Goal: Information Seeking & Learning: Learn about a topic

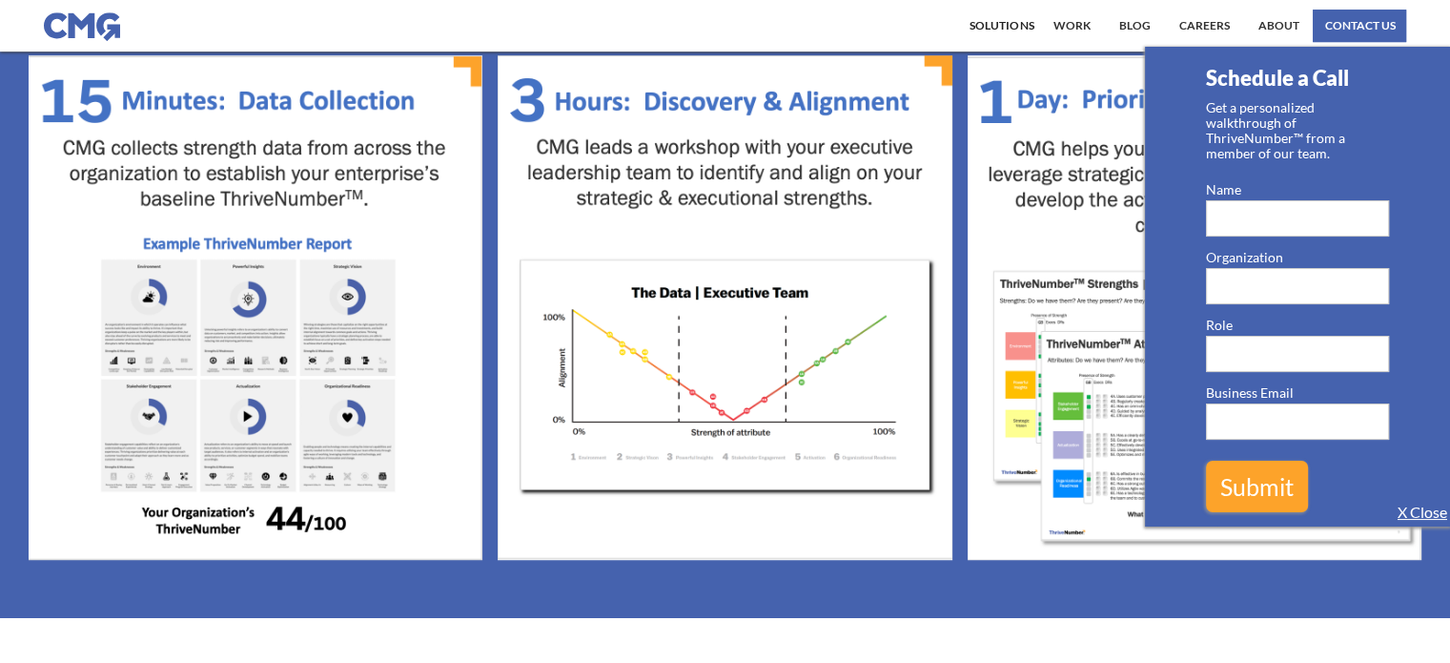
scroll to position [1239, 0]
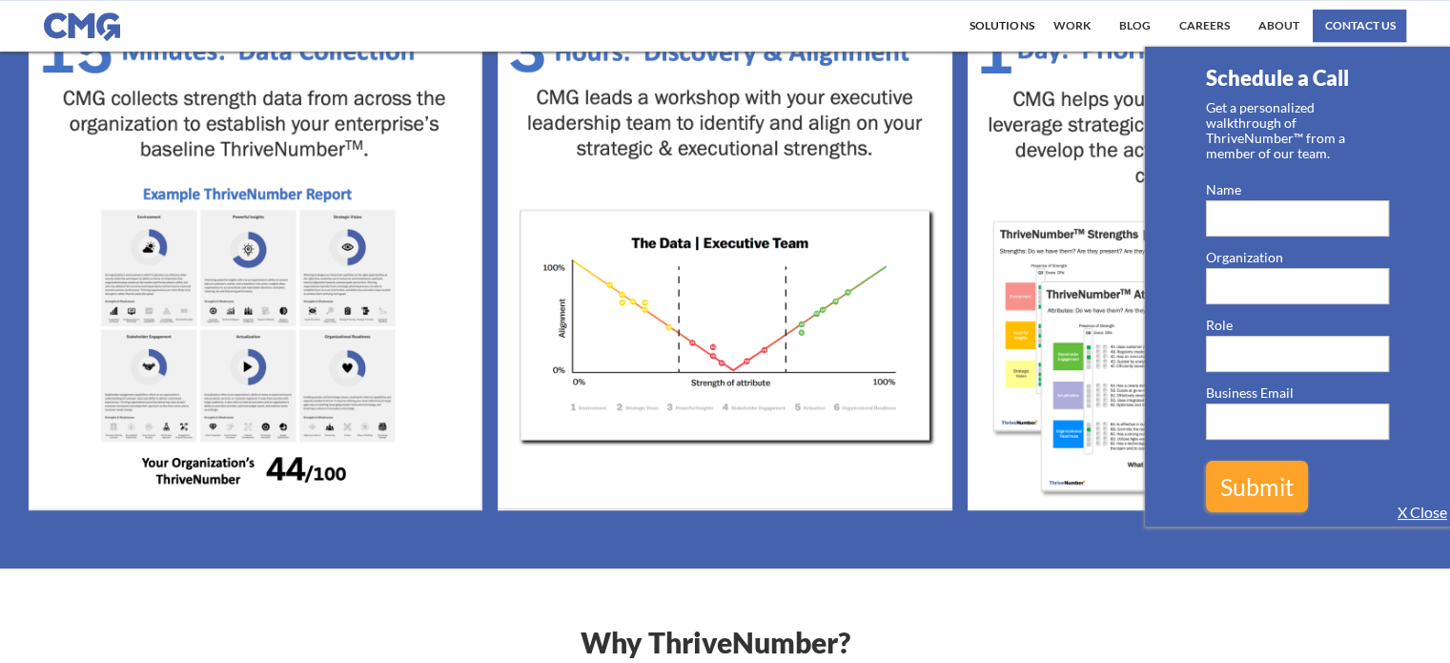
click at [228, 267] on img at bounding box center [256, 258] width 454 height 504
click at [1420, 507] on link "X Close" at bounding box center [1423, 511] width 50 height 19
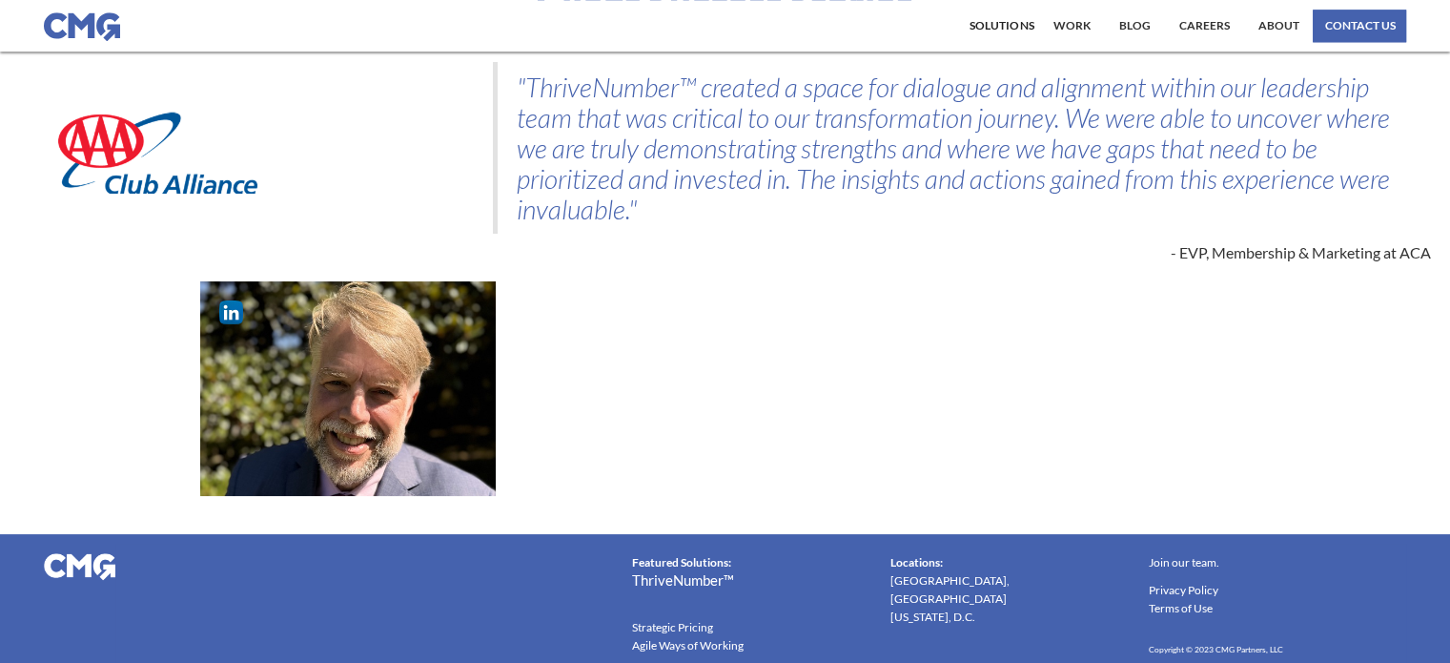
scroll to position [2426, 0]
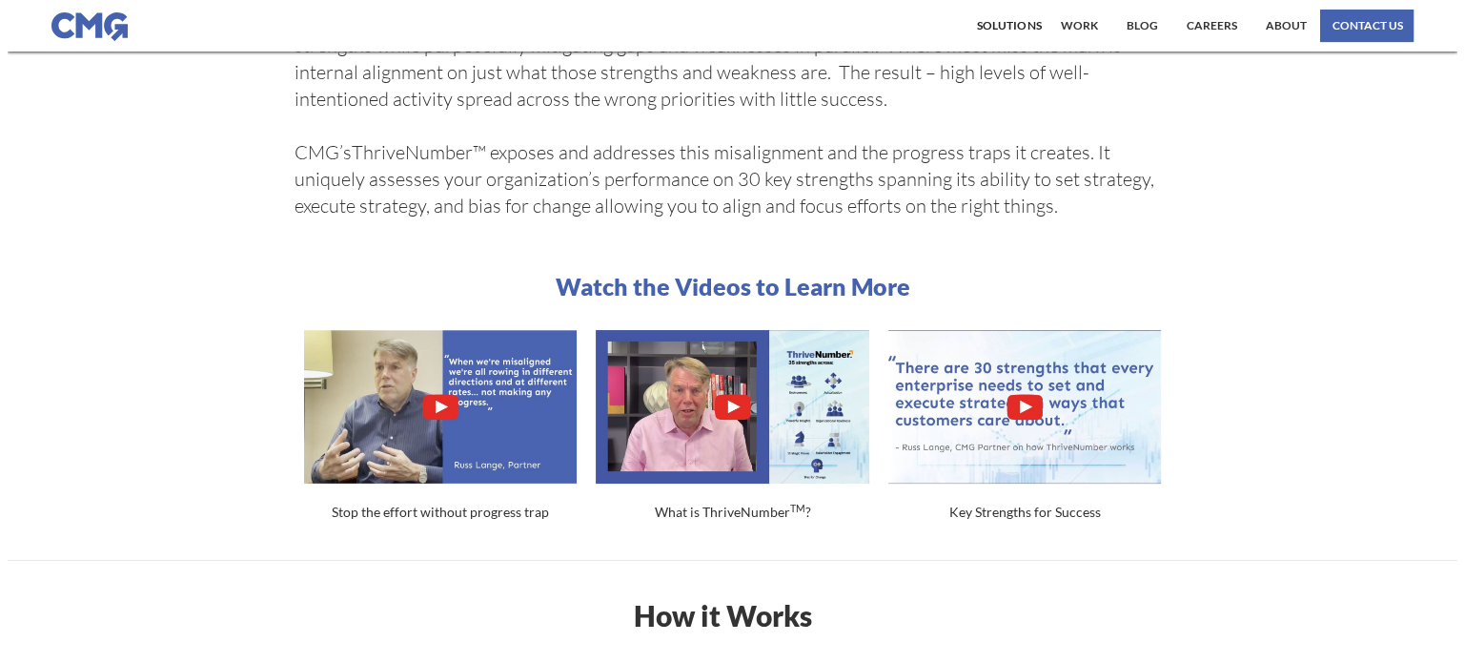
scroll to position [572, 0]
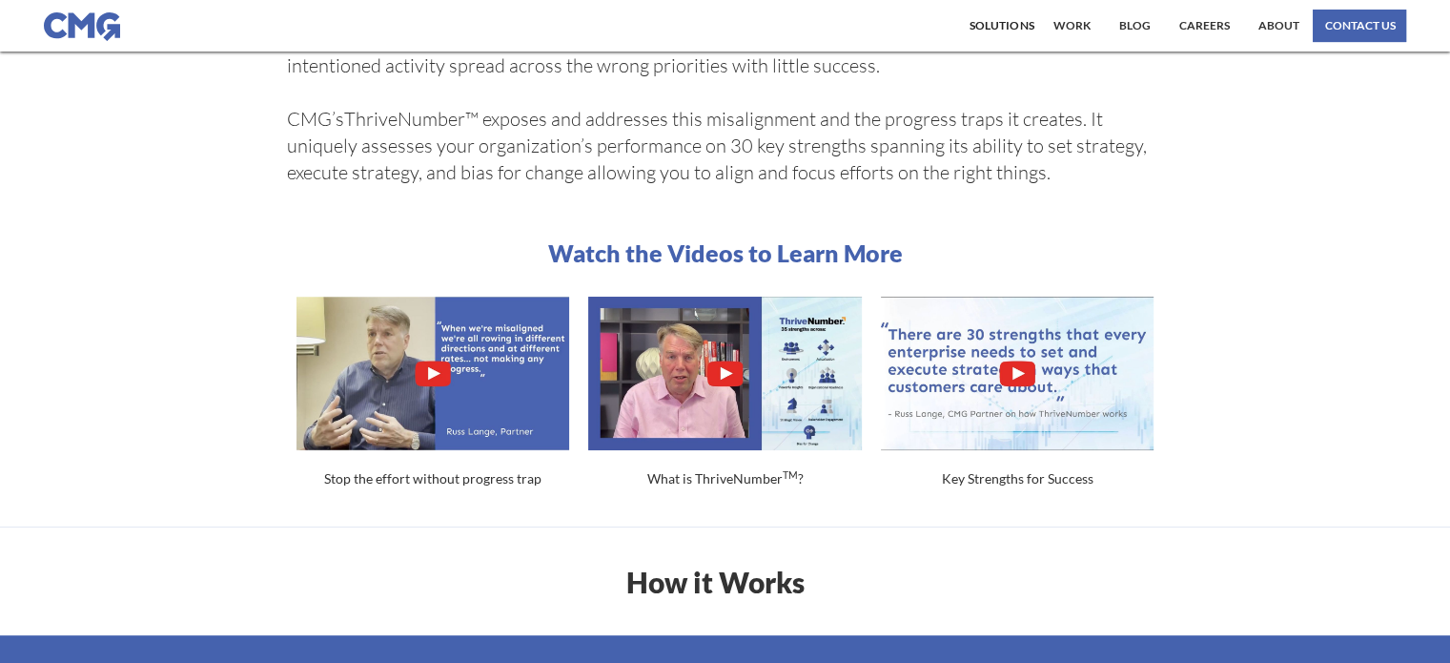
click at [450, 406] on img "open lightbox" at bounding box center [433, 372] width 274 height 153
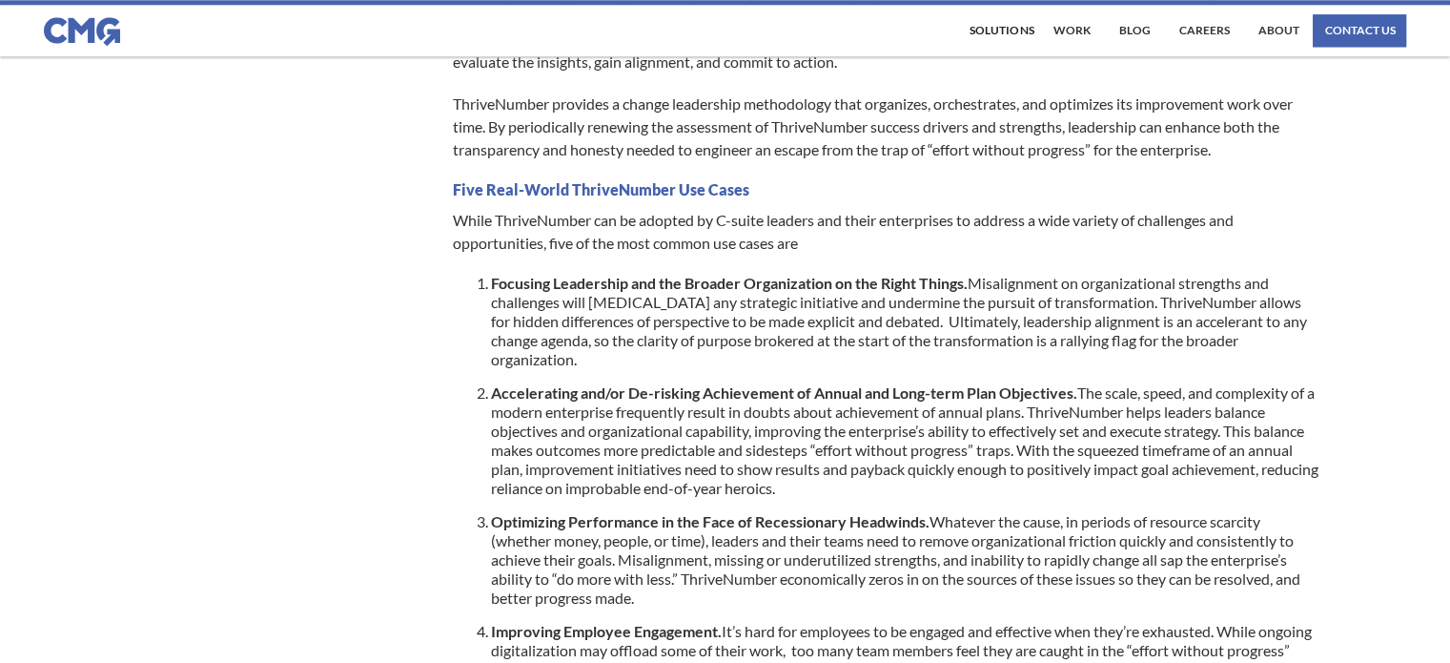
scroll to position [2383, 0]
